Goal: Transaction & Acquisition: Purchase product/service

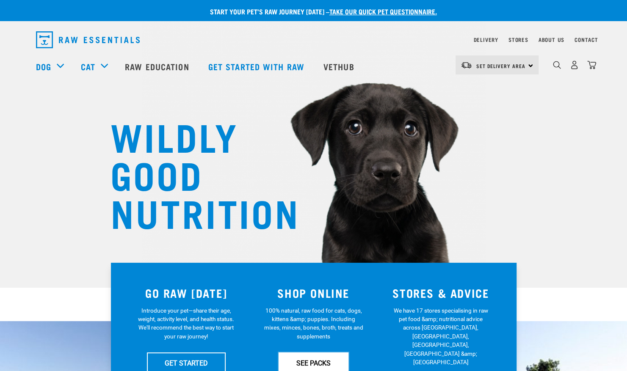
click at [297, 361] on link "SEE PACKS" at bounding box center [313, 363] width 70 height 21
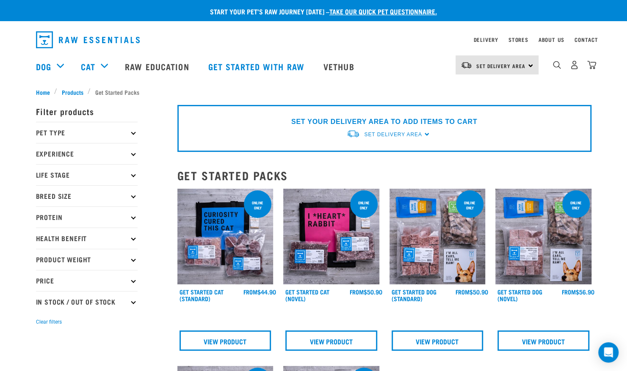
click at [133, 130] on icon at bounding box center [133, 132] width 5 height 5
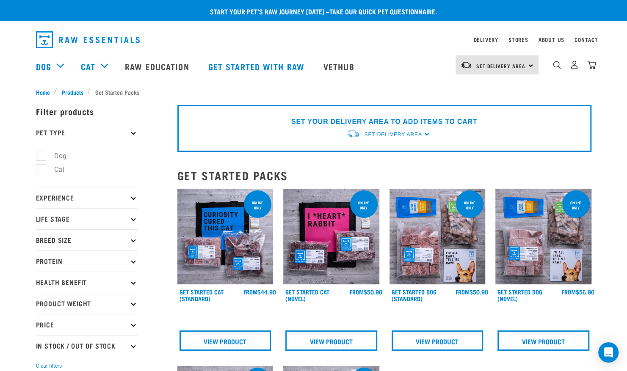
click at [58, 155] on label "Dog" at bounding box center [55, 156] width 29 height 11
click at [41, 155] on input "Dog" at bounding box center [39, 154] width 6 height 6
checkbox input "true"
click at [133, 193] on p "Experience" at bounding box center [87, 197] width 102 height 21
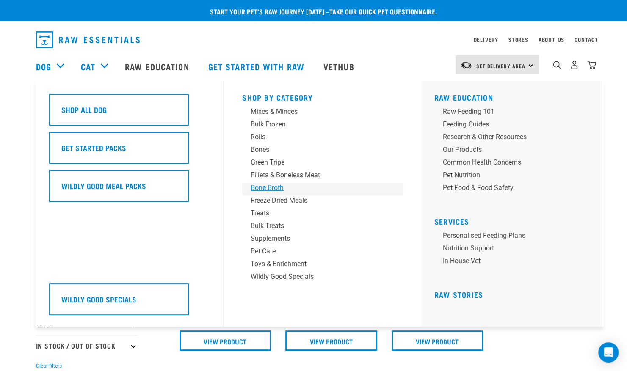
click at [272, 186] on div "Bone Broth" at bounding box center [317, 188] width 132 height 10
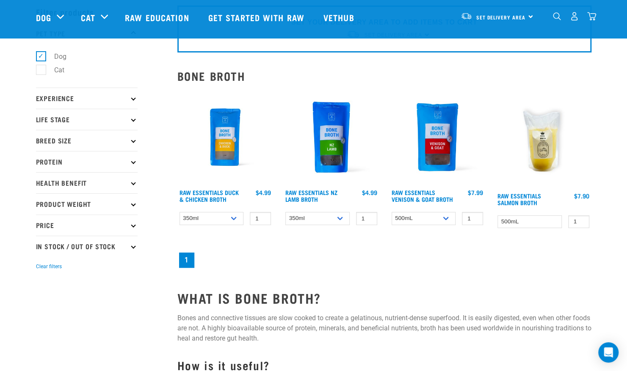
scroll to position [17, 0]
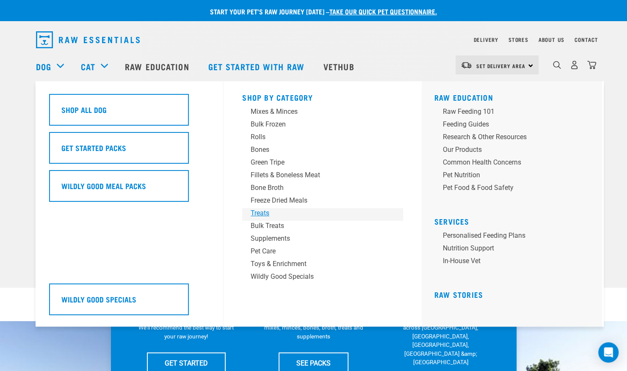
click at [262, 211] on div "Treats" at bounding box center [317, 213] width 132 height 10
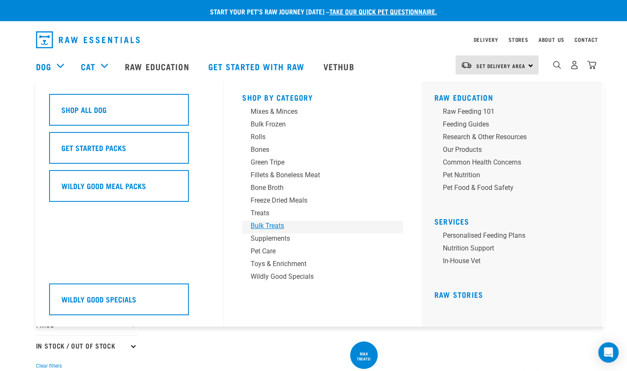
click at [277, 225] on div "Bulk Treats" at bounding box center [317, 226] width 132 height 10
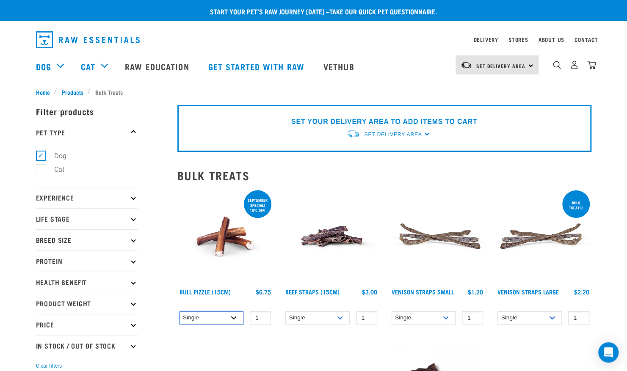
click at [223, 314] on select "Single 10 per pack 25 per pack" at bounding box center [211, 317] width 64 height 13
click at [220, 263] on img at bounding box center [225, 237] width 96 height 96
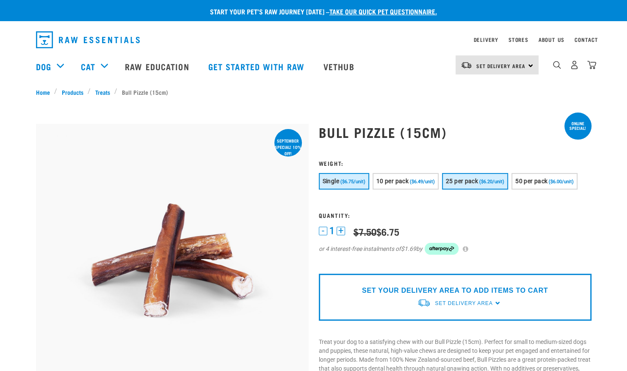
click at [481, 179] on span "($6.20/unit)" at bounding box center [491, 182] width 25 height 6
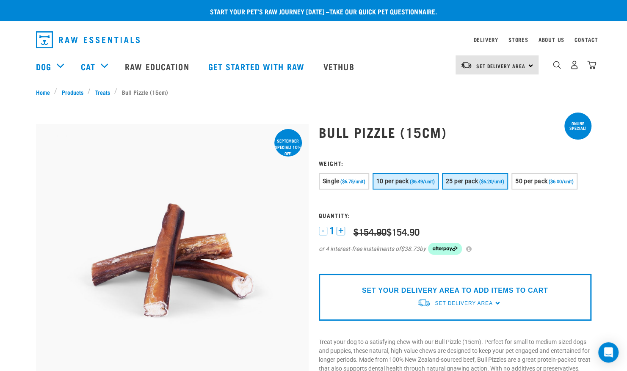
click at [419, 184] on span "($6.49/unit)" at bounding box center [422, 182] width 25 height 6
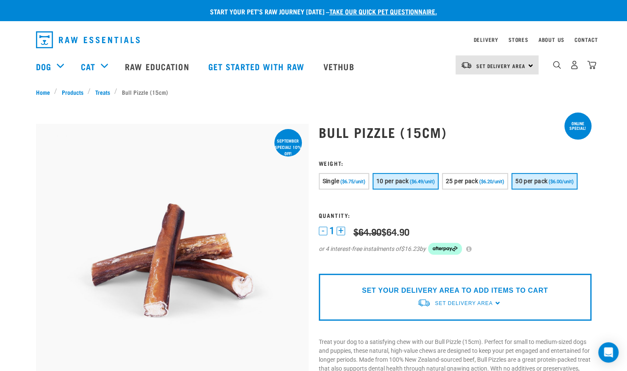
click at [531, 179] on span "50 per pack" at bounding box center [531, 181] width 32 height 7
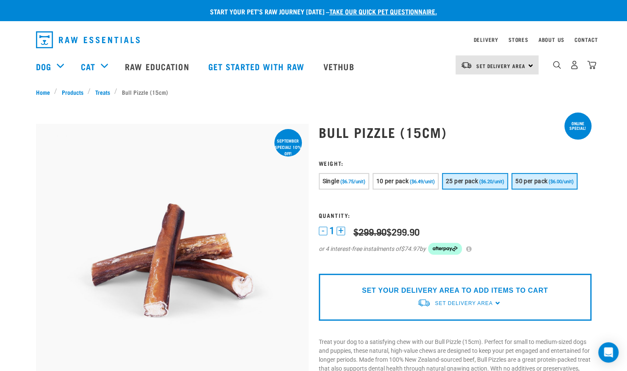
click at [492, 179] on span "($6.20/unit)" at bounding box center [491, 182] width 25 height 6
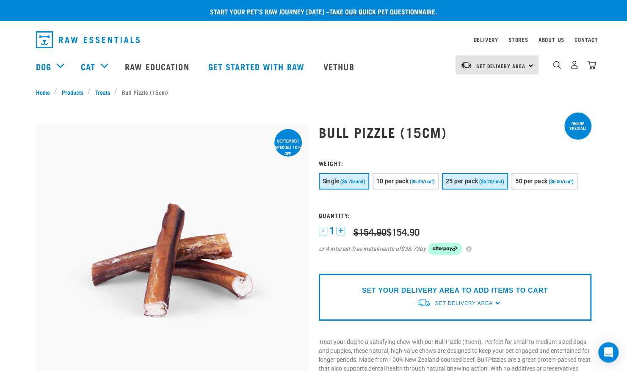
click at [339, 179] on button "Single ($6.75/unit)" at bounding box center [344, 181] width 50 height 17
click at [460, 183] on span "25 per pack" at bounding box center [462, 181] width 32 height 7
